Goal: Task Accomplishment & Management: Use online tool/utility

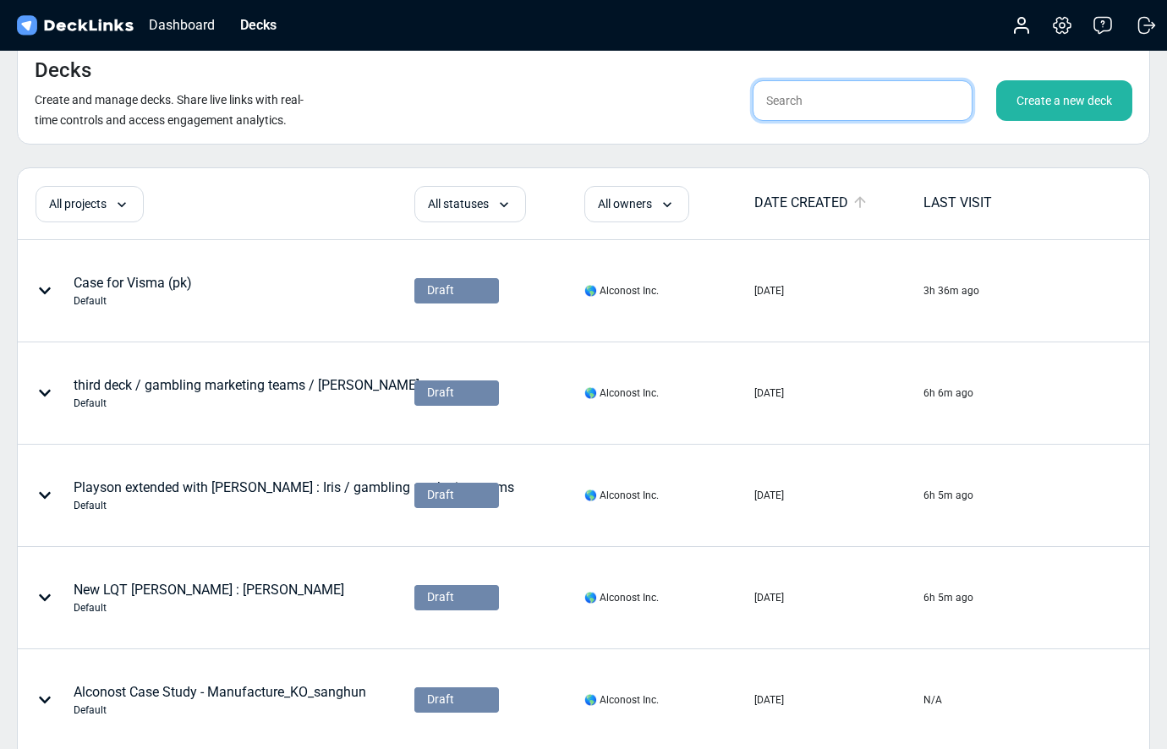
click at [831, 110] on input "text" at bounding box center [863, 100] width 220 height 41
type input "nb"
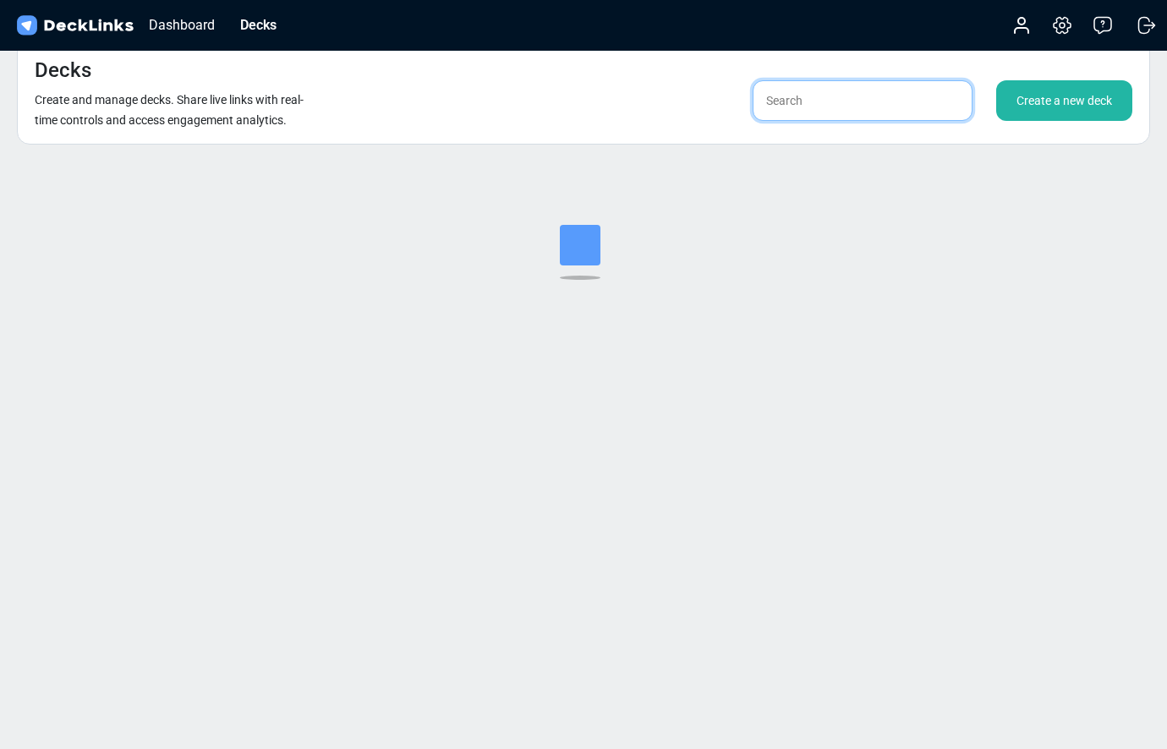
click at [797, 105] on input "text" at bounding box center [863, 100] width 220 height 41
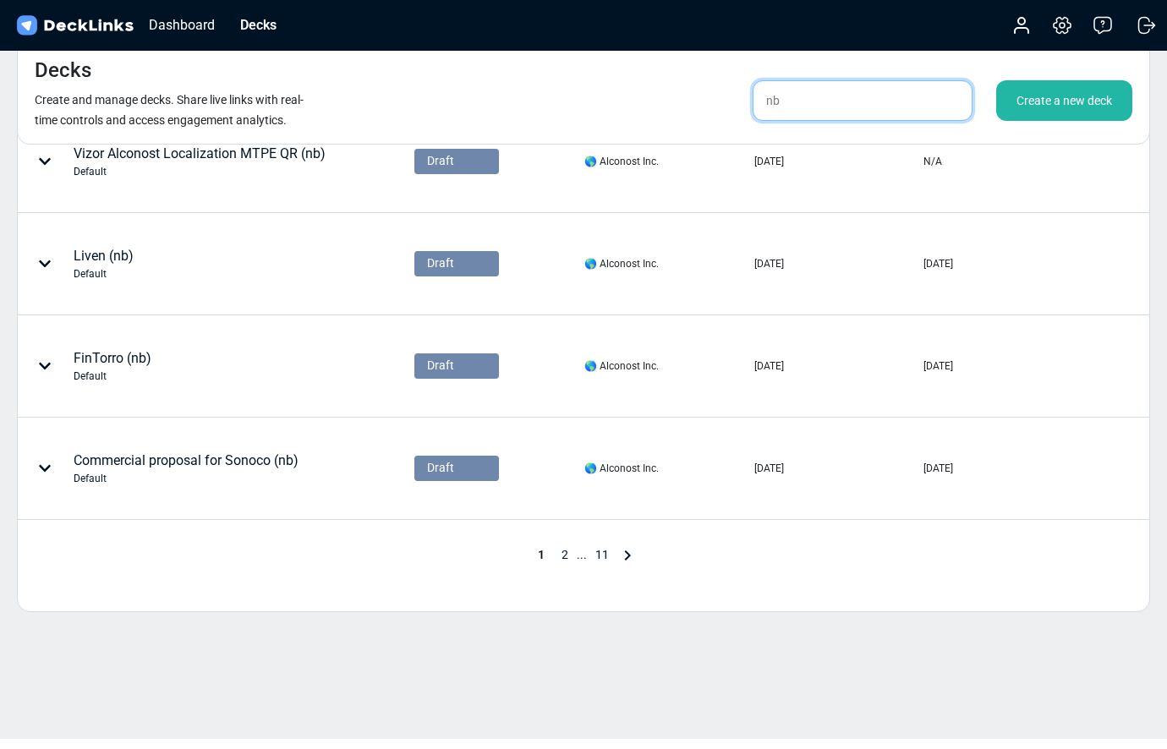
scroll to position [753, 0]
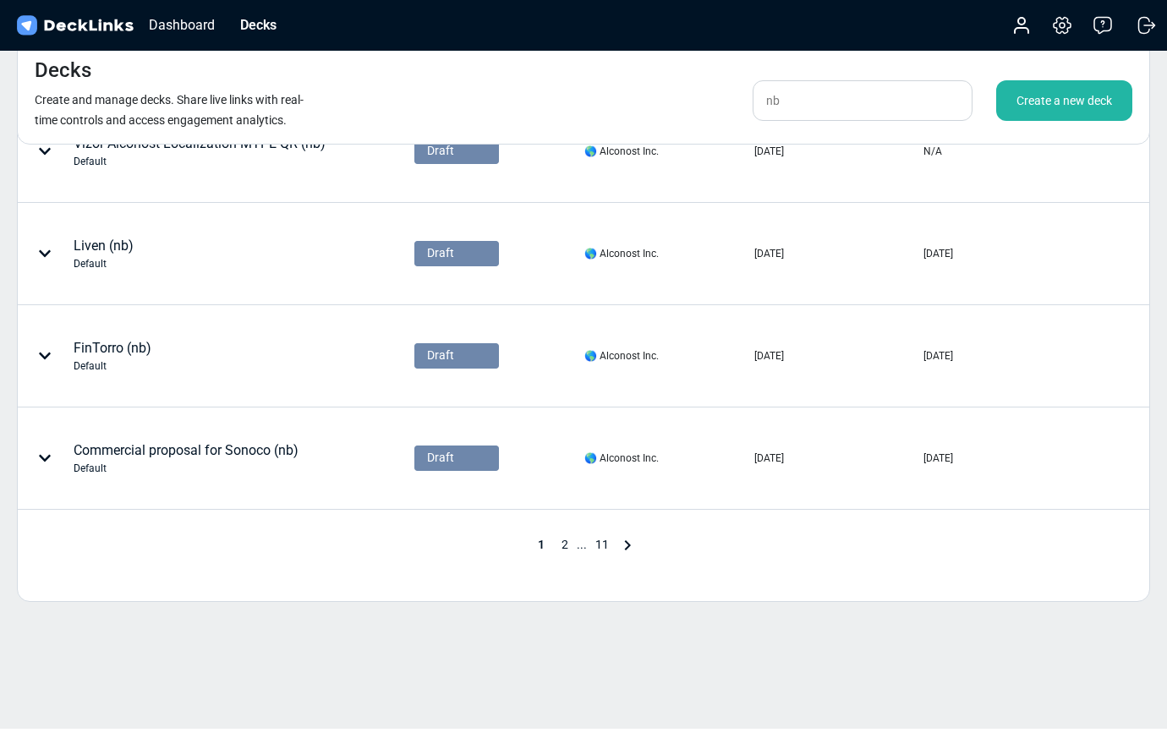
click at [562, 539] on span "2" at bounding box center [565, 545] width 24 height 14
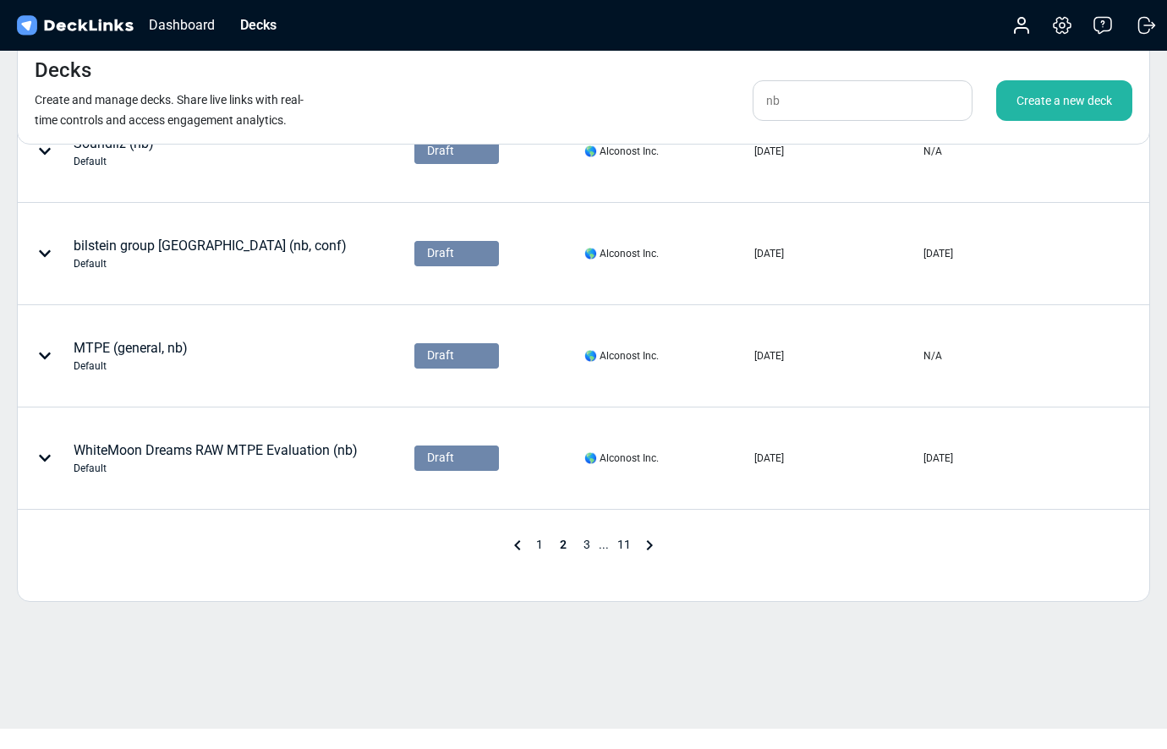
click at [584, 545] on span "3" at bounding box center [587, 545] width 24 height 14
click at [597, 544] on span "4" at bounding box center [599, 545] width 24 height 14
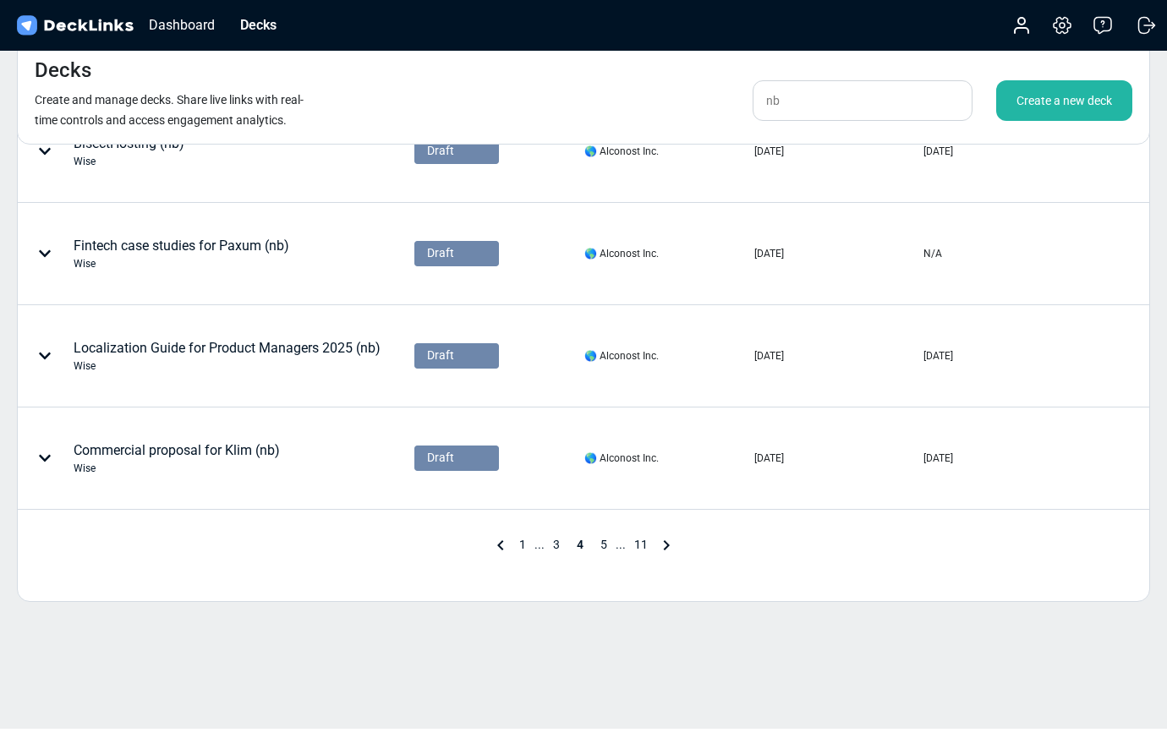
click at [599, 543] on span "5" at bounding box center [604, 545] width 24 height 14
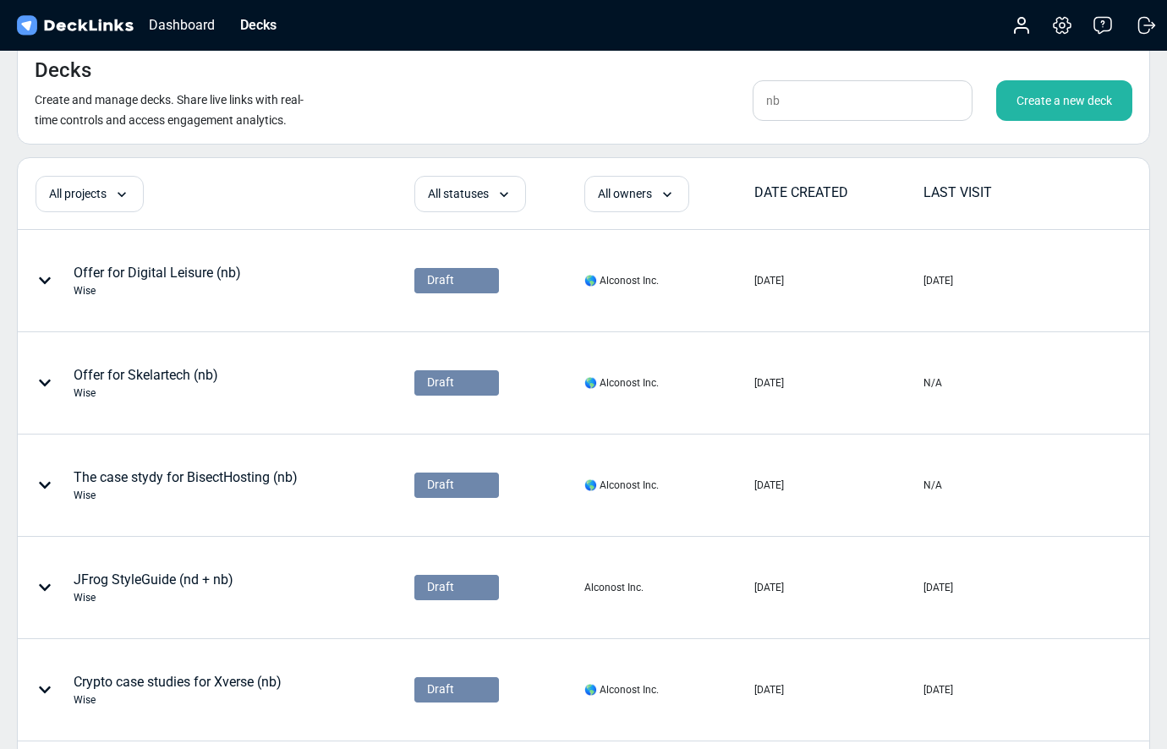
scroll to position [0, 0]
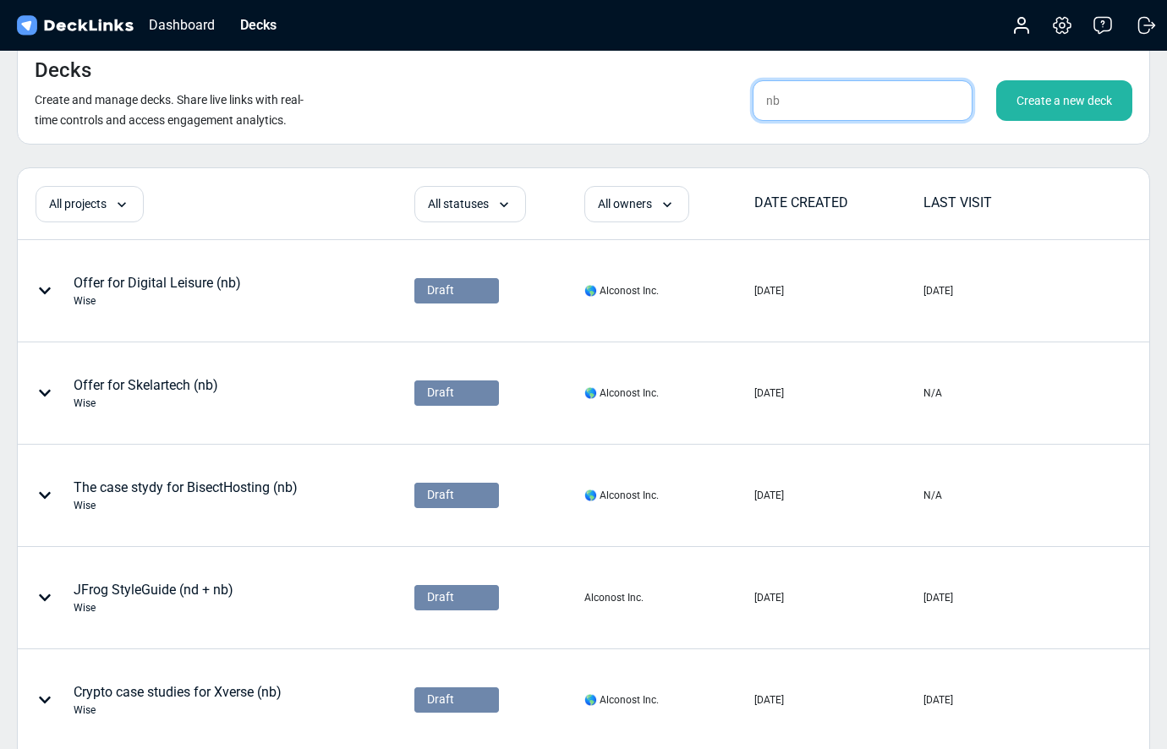
click at [797, 104] on input "nb" at bounding box center [863, 100] width 220 height 41
type input "n"
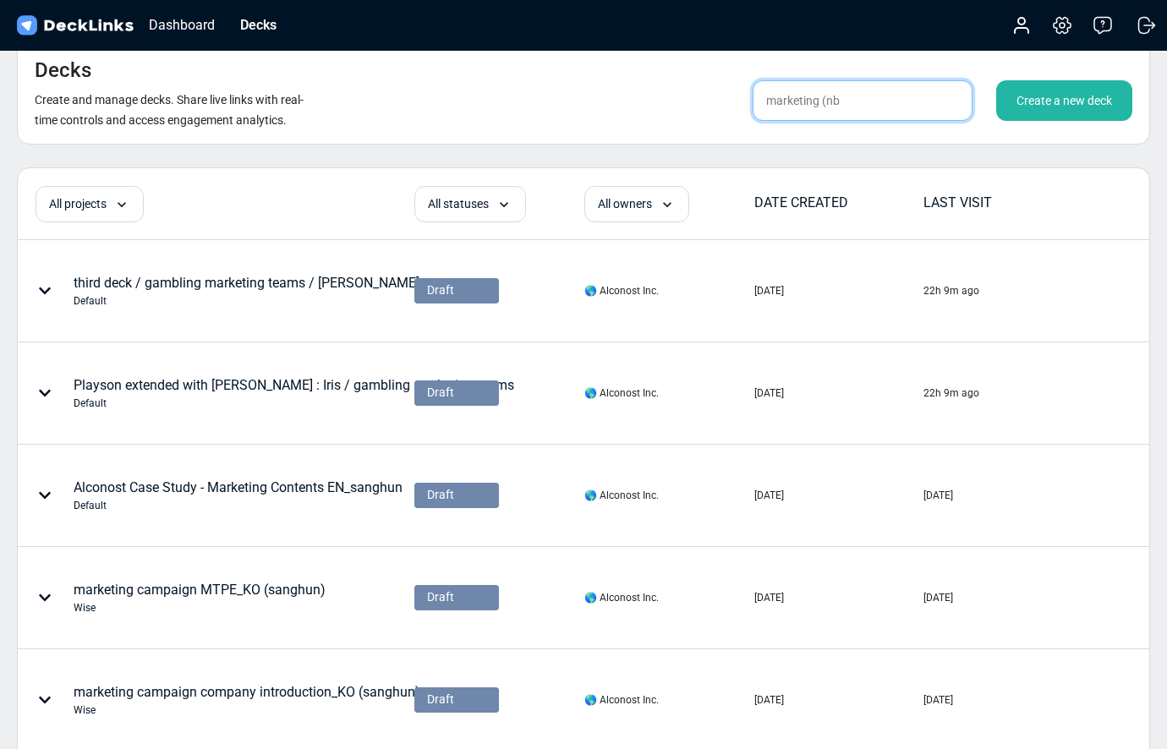
type input "marketing (nb)"
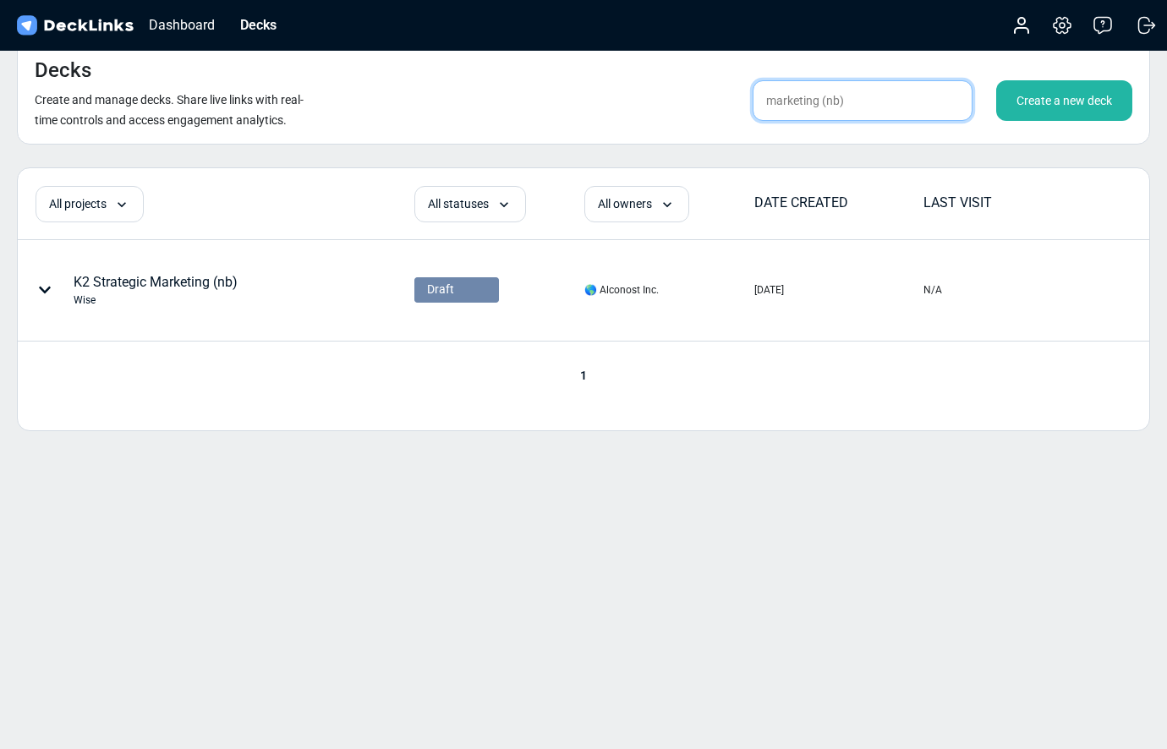
drag, startPoint x: 868, startPoint y: 107, endPoint x: 731, endPoint y: 101, distance: 137.1
click at [731, 101] on div "marketing (nb) Create a new deck" at bounding box center [912, 100] width 439 height 41
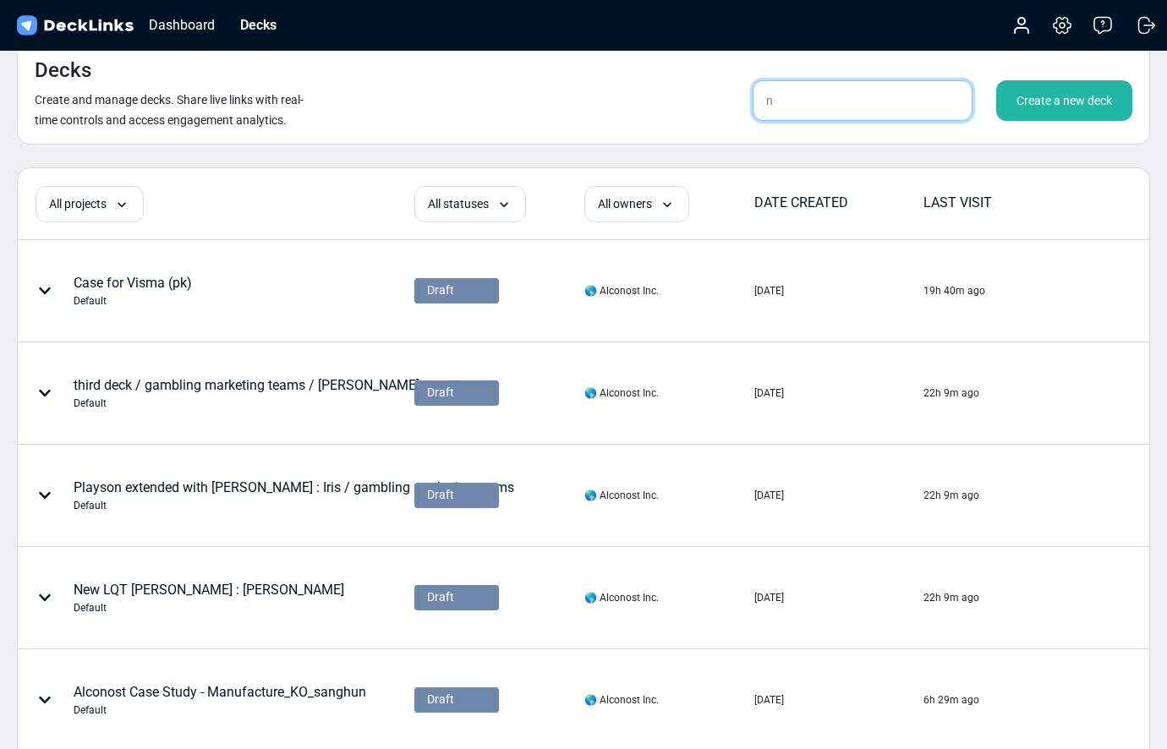
type input "nb"
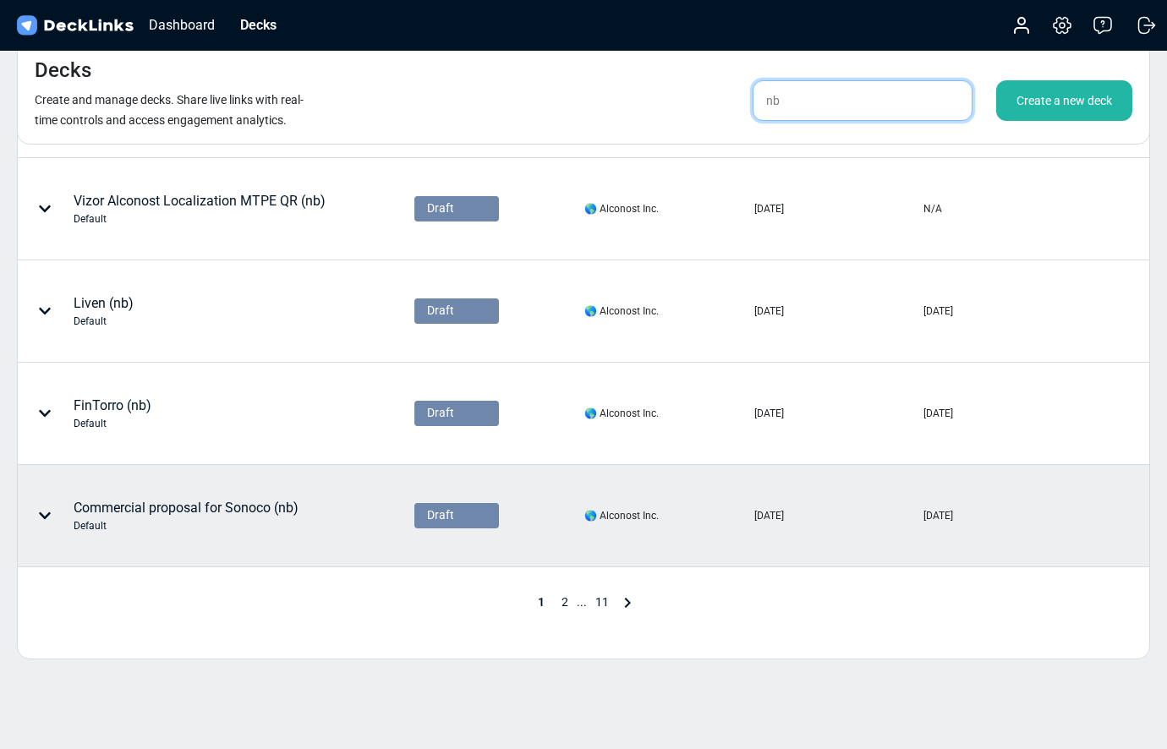
scroll to position [696, 0]
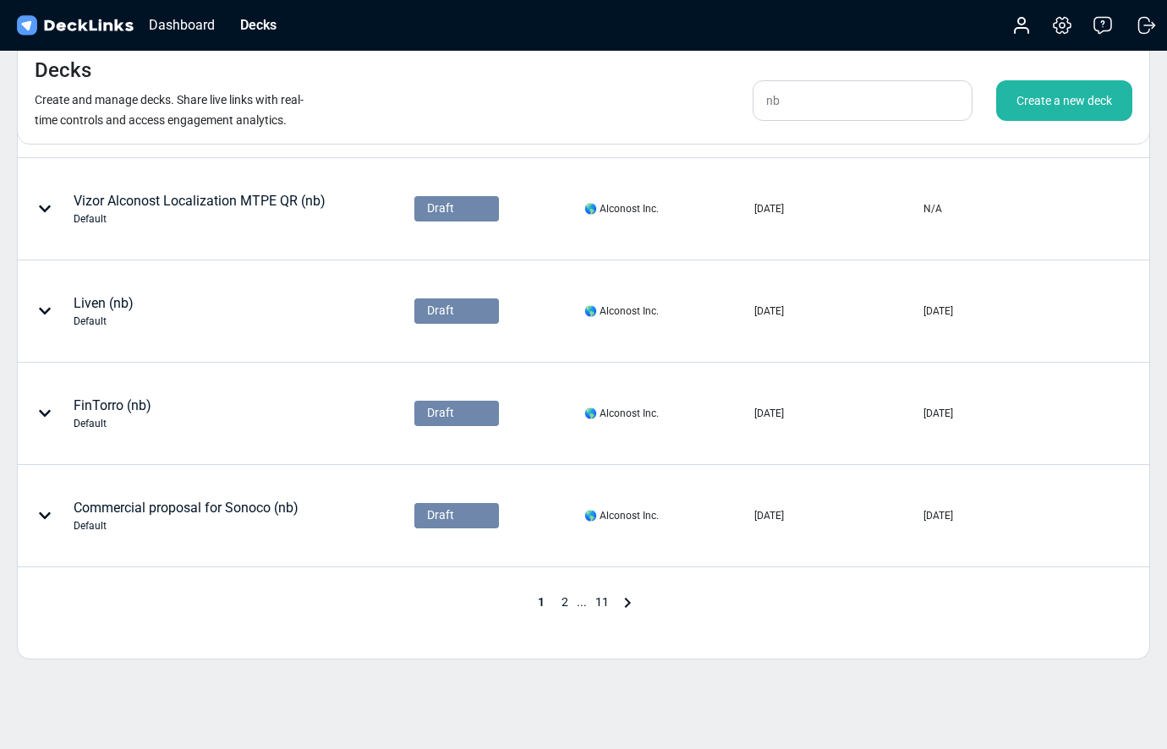
click at [560, 595] on span "2" at bounding box center [565, 602] width 24 height 14
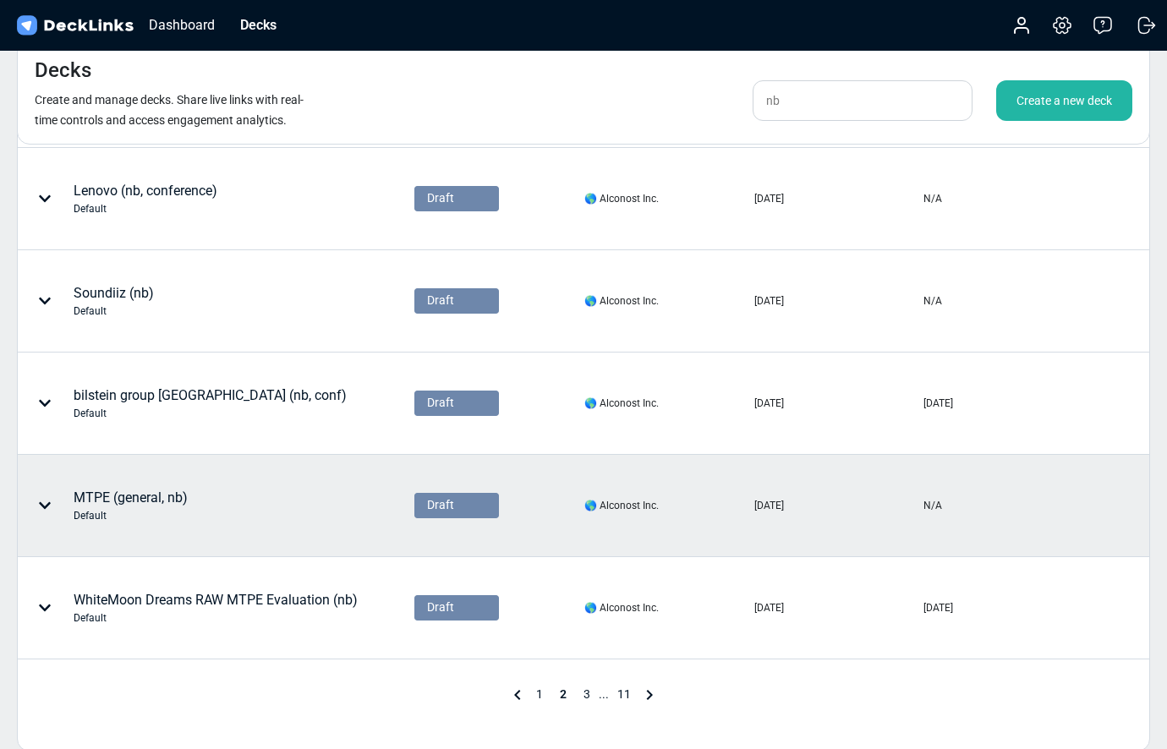
scroll to position [753, 0]
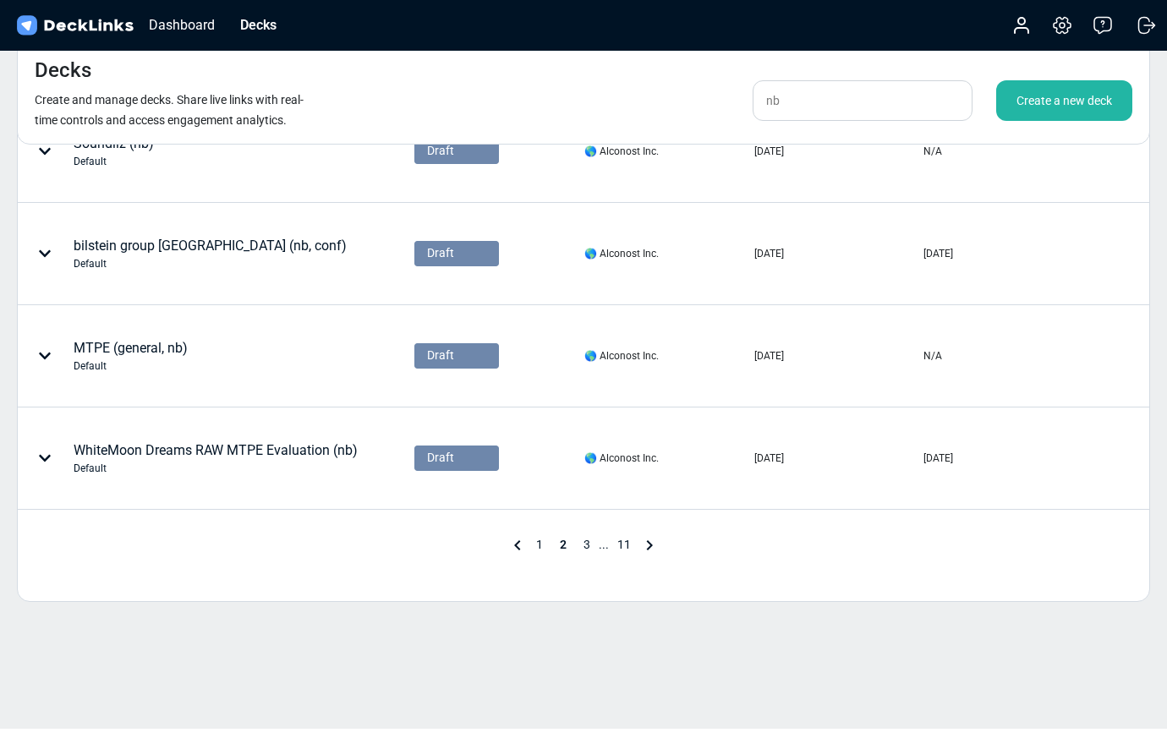
click at [582, 539] on span "3" at bounding box center [587, 545] width 24 height 14
click at [596, 544] on span "4" at bounding box center [599, 545] width 24 height 14
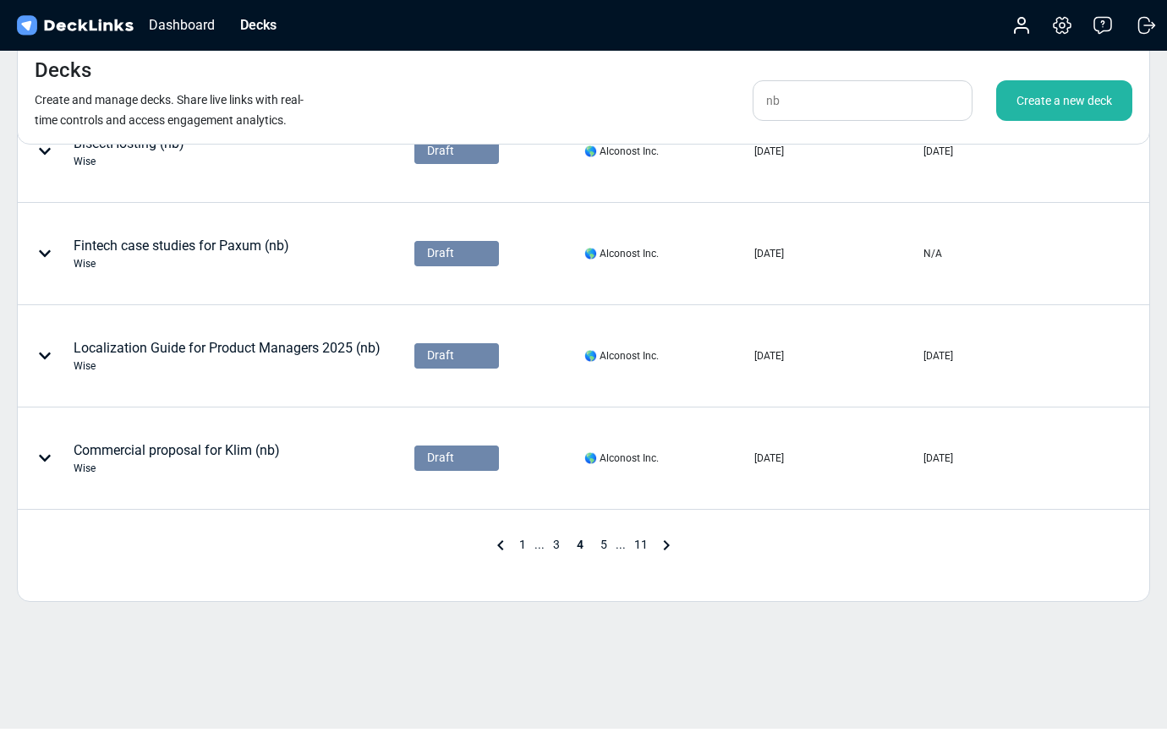
click at [602, 545] on span "5" at bounding box center [604, 545] width 24 height 14
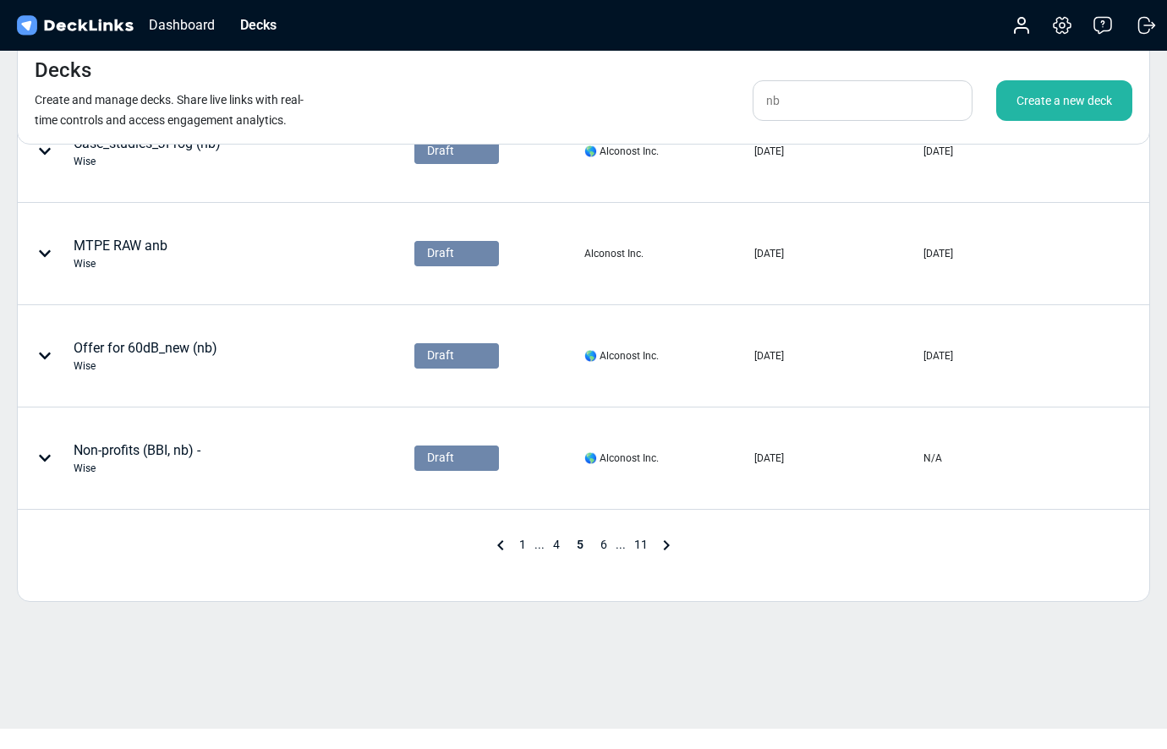
click at [602, 543] on span "6" at bounding box center [604, 545] width 24 height 14
click at [604, 545] on span "7" at bounding box center [604, 545] width 24 height 14
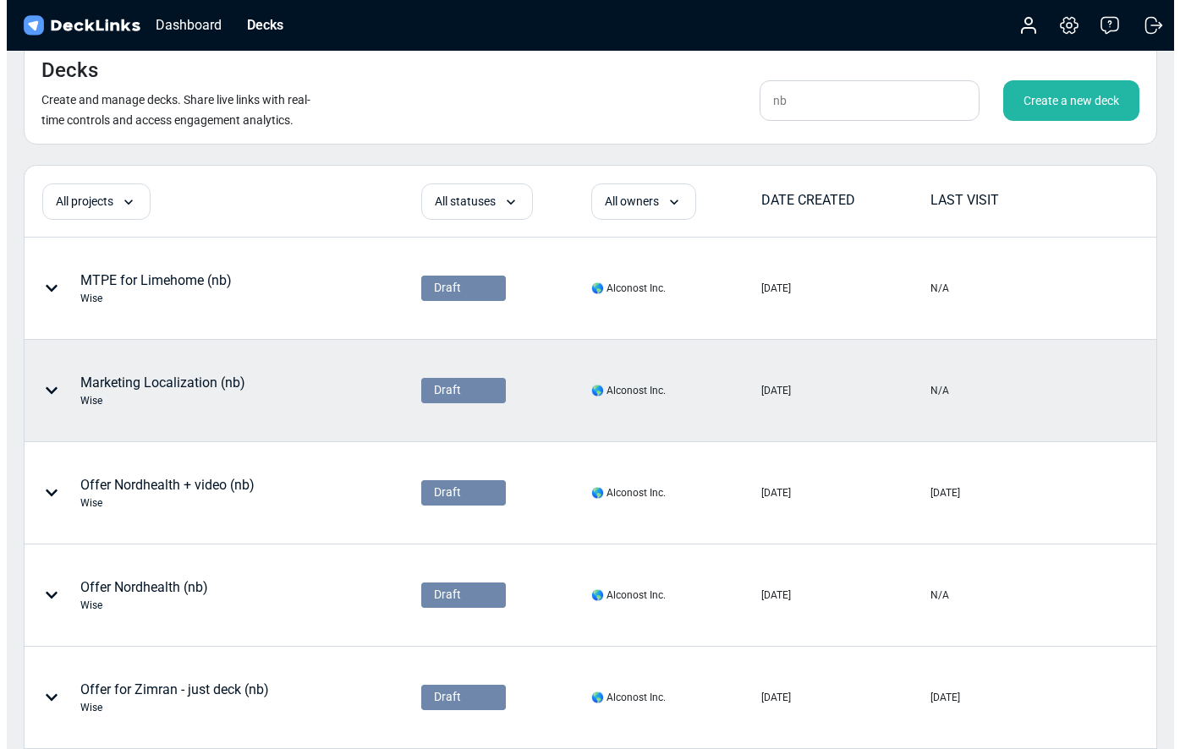
scroll to position [0, 0]
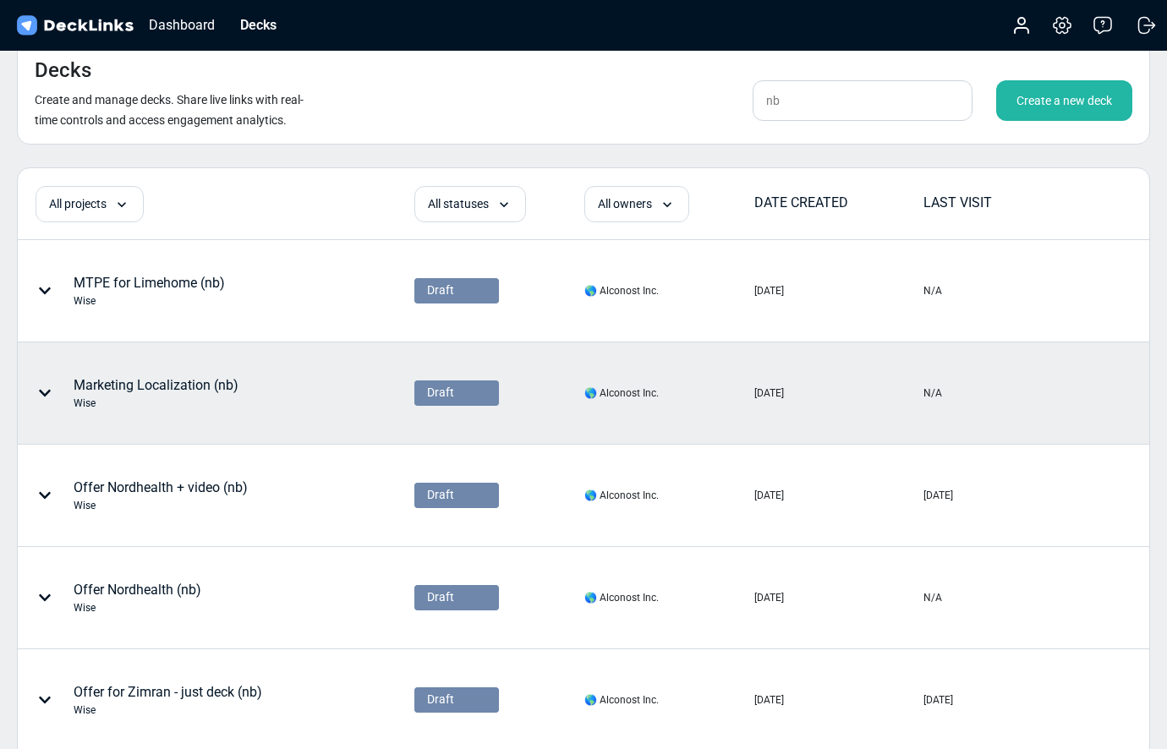
click at [178, 384] on div "Marketing Localization (nb) Wise" at bounding box center [156, 393] width 165 height 36
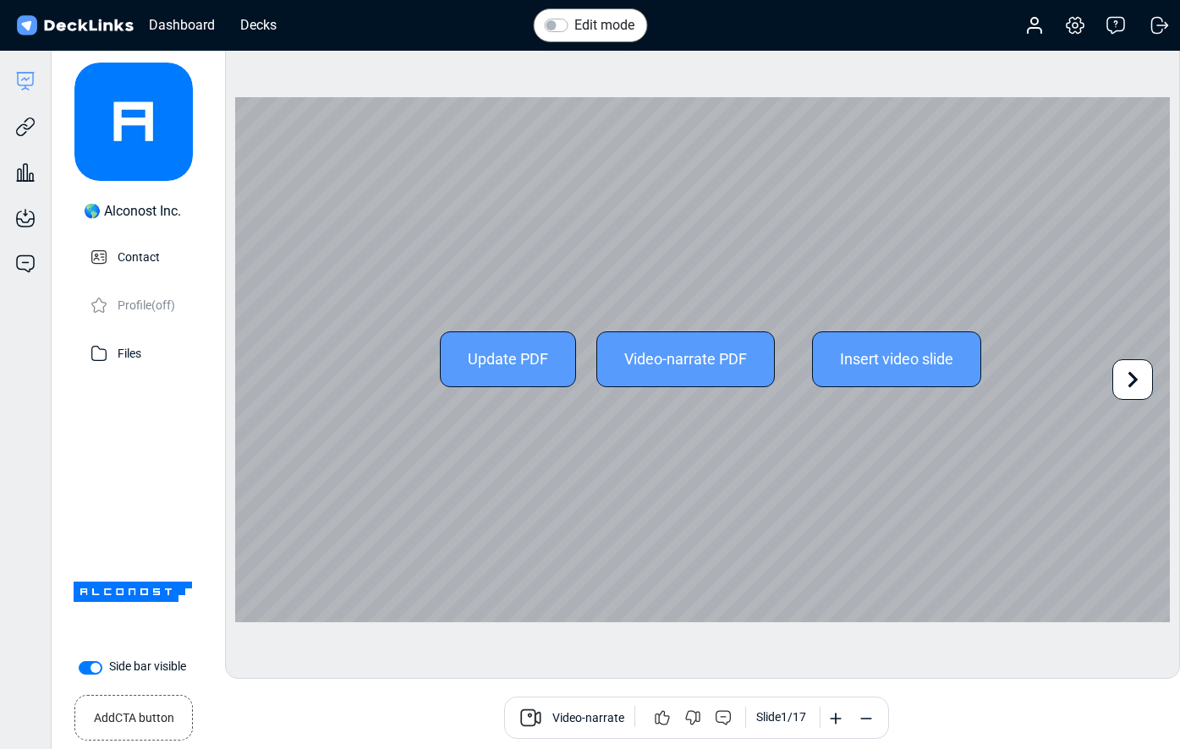
click at [1139, 379] on icon at bounding box center [1132, 380] width 32 height 32
click at [257, 381] on icon at bounding box center [257, 380] width 32 height 32
click at [1128, 381] on icon at bounding box center [1132, 380] width 32 height 32
click at [1136, 382] on icon at bounding box center [1132, 380] width 32 height 32
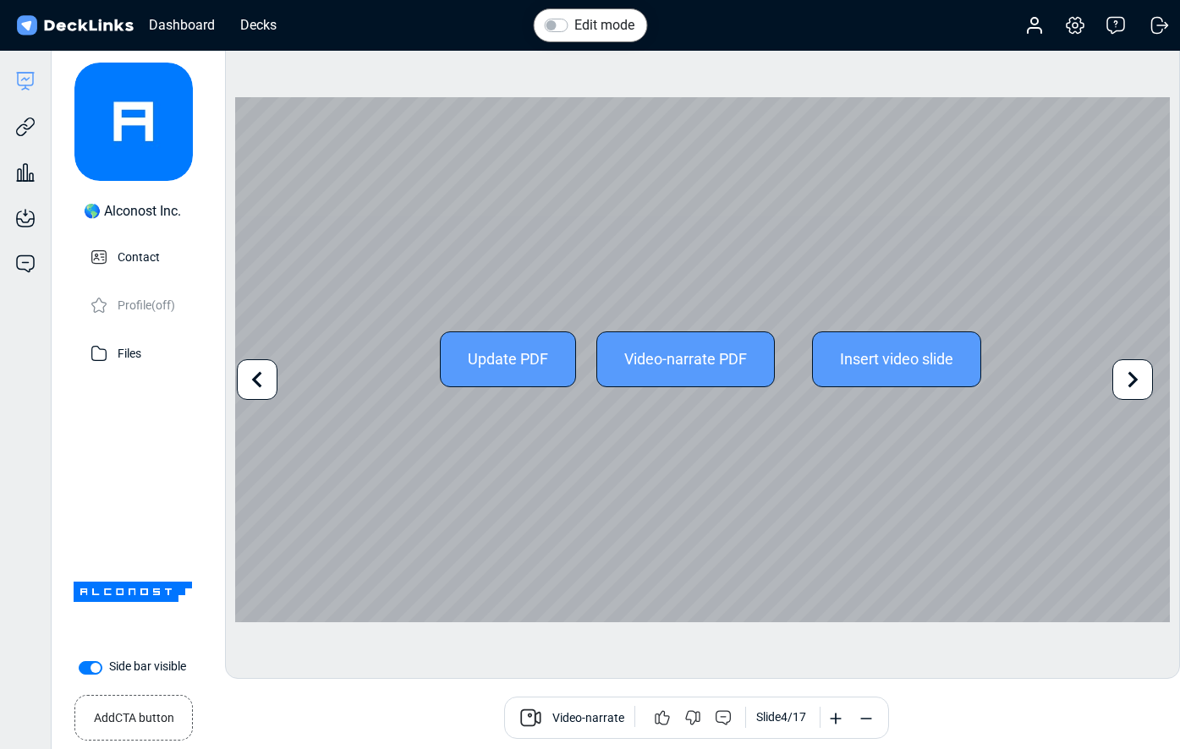
click at [1136, 382] on icon at bounding box center [1132, 380] width 32 height 32
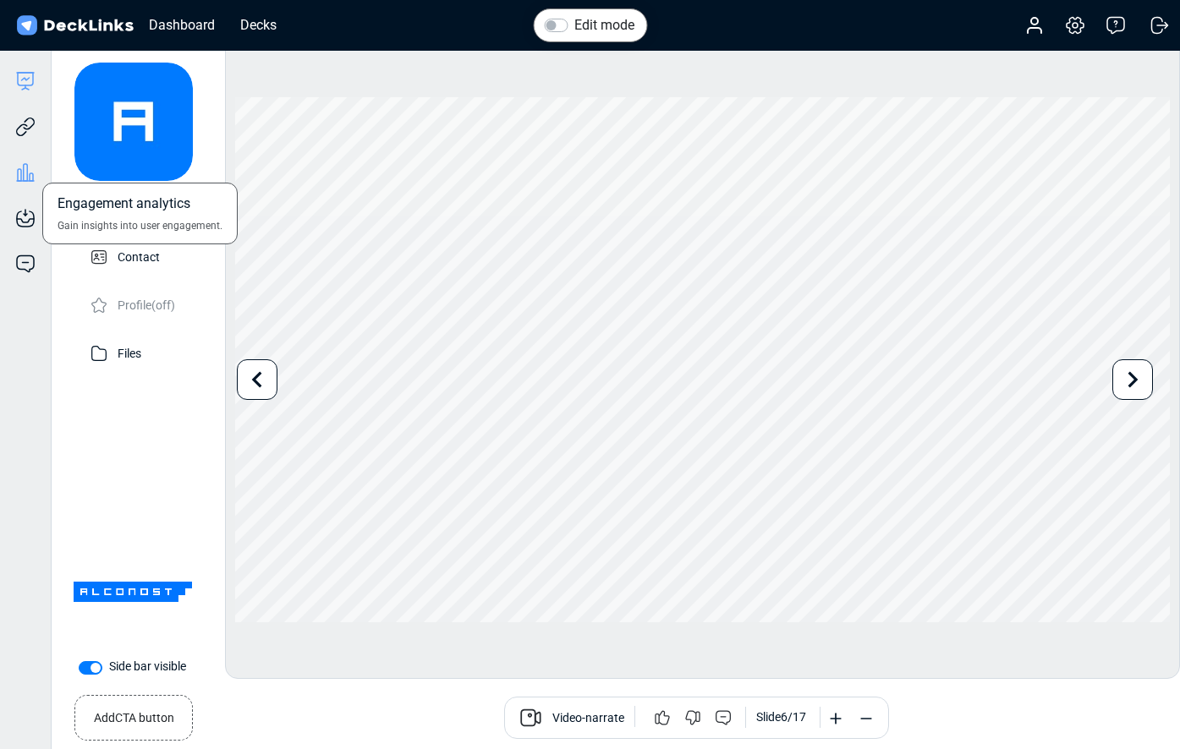
click at [15, 178] on icon at bounding box center [25, 172] width 20 height 20
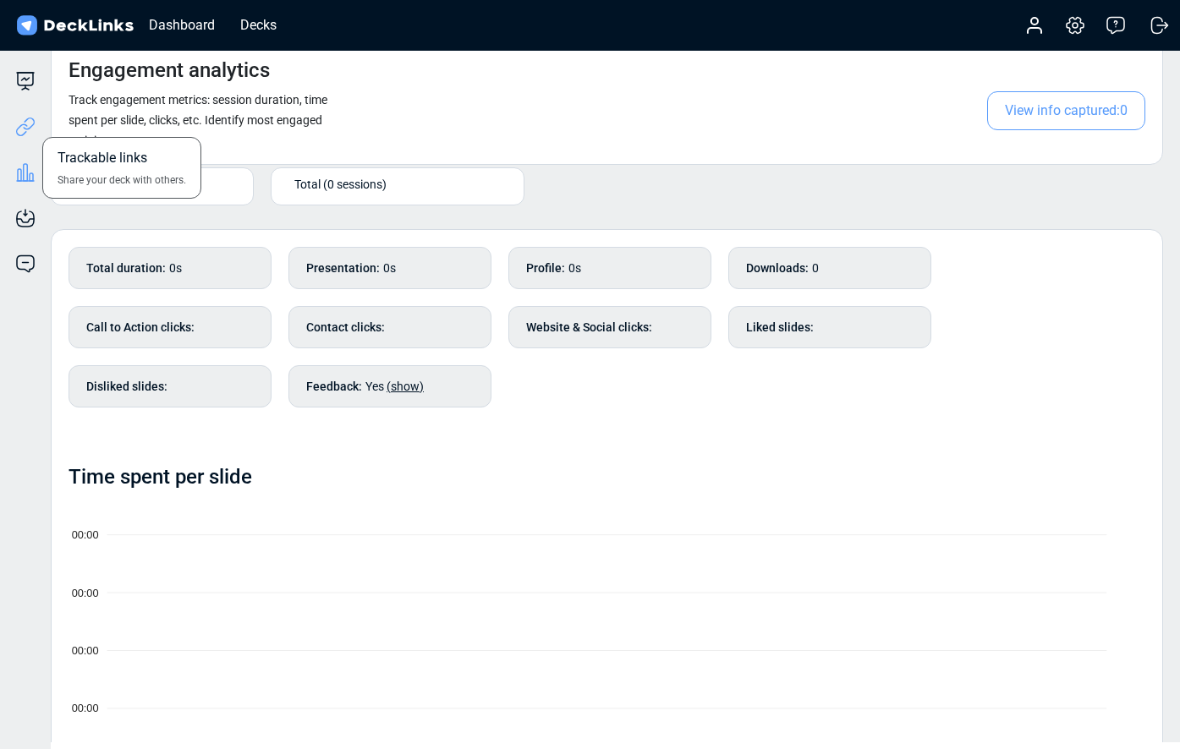
click at [28, 133] on icon at bounding box center [25, 127] width 20 height 20
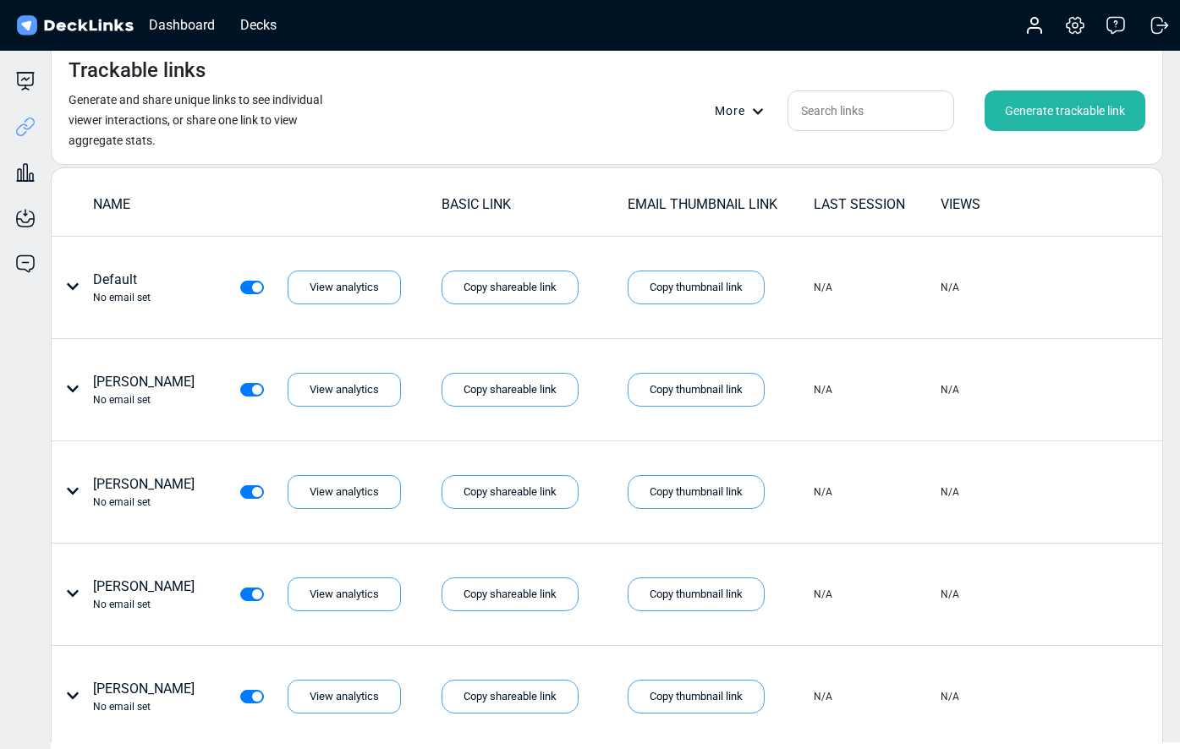
click at [1066, 101] on div "Generate trackable link" at bounding box center [1064, 110] width 161 height 41
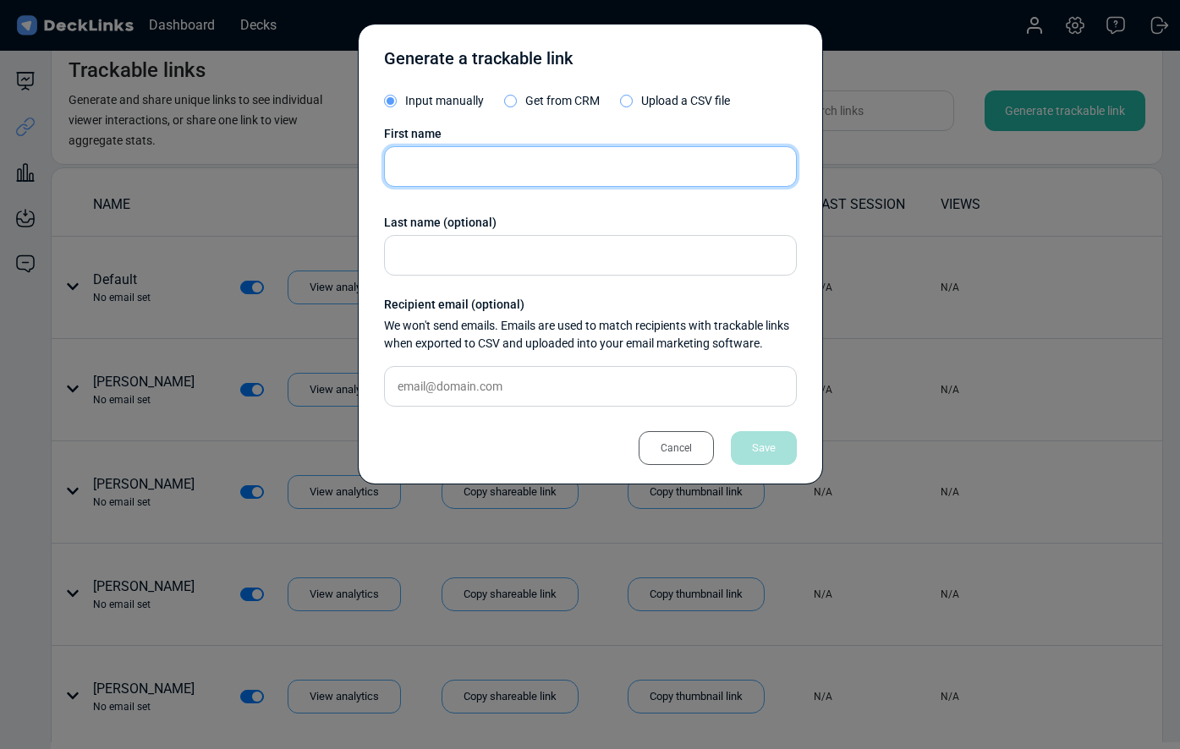
click at [585, 159] on input "text" at bounding box center [590, 166] width 413 height 41
paste input "[PERSON_NAME]"
type input "[PERSON_NAME]"
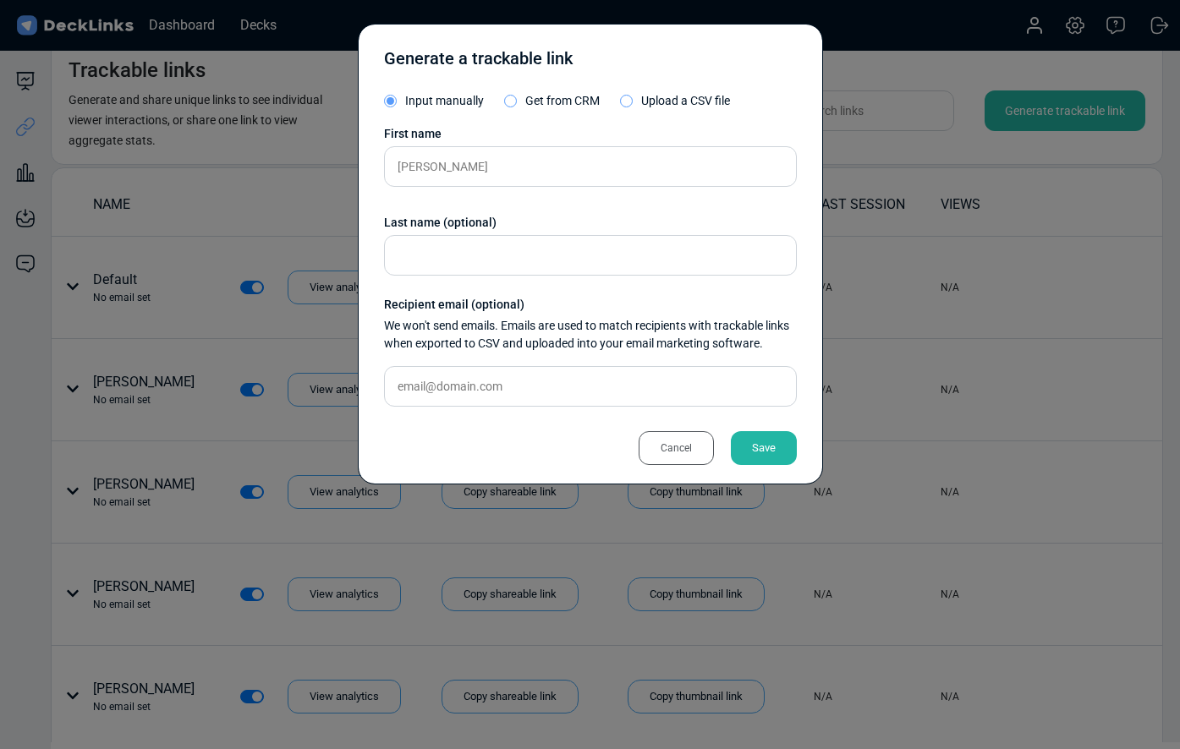
click at [770, 446] on div "Save" at bounding box center [764, 448] width 66 height 34
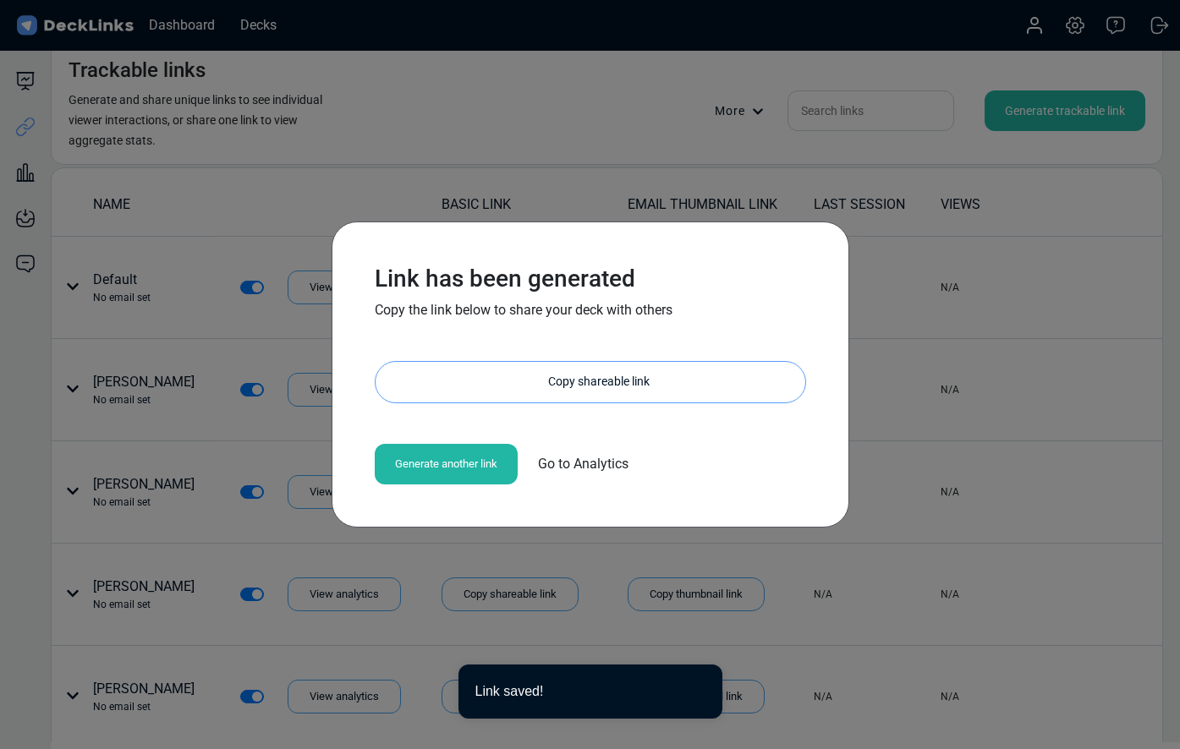
click at [631, 379] on div "Copy shareable link" at bounding box center [598, 382] width 413 height 41
